Goal: Register for event/course

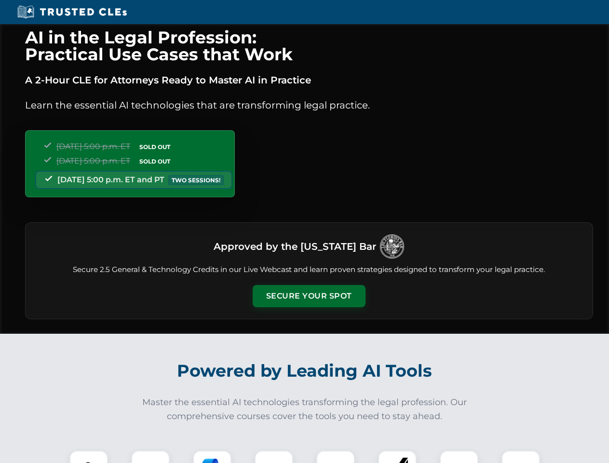
click at [308, 296] on button "Secure Your Spot" at bounding box center [308, 296] width 113 height 22
click at [89, 456] on img at bounding box center [89, 469] width 28 height 28
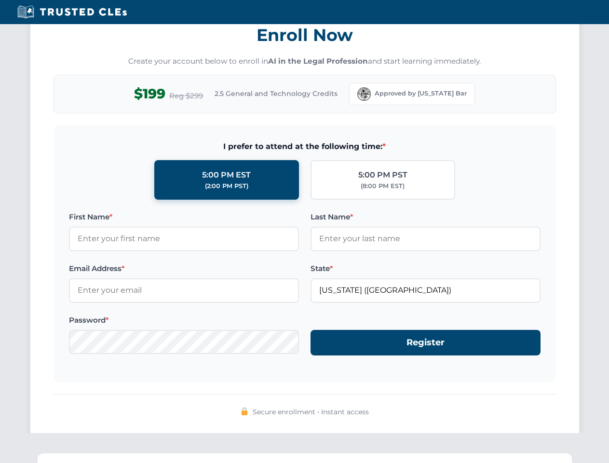
scroll to position [946, 0]
